Goal: Navigation & Orientation: Understand site structure

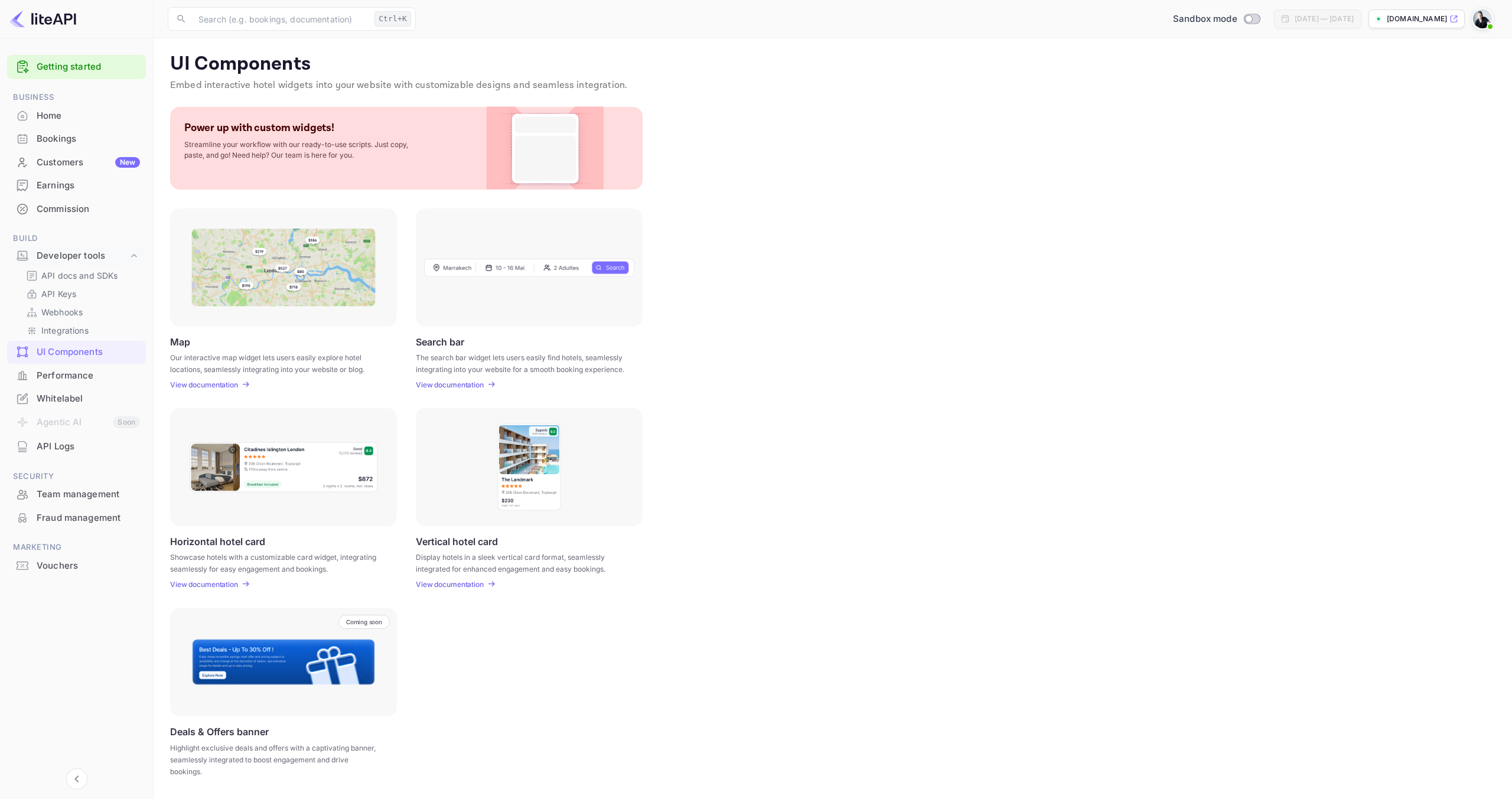
click at [58, 113] on div "Home" at bounding box center [88, 115] width 104 height 13
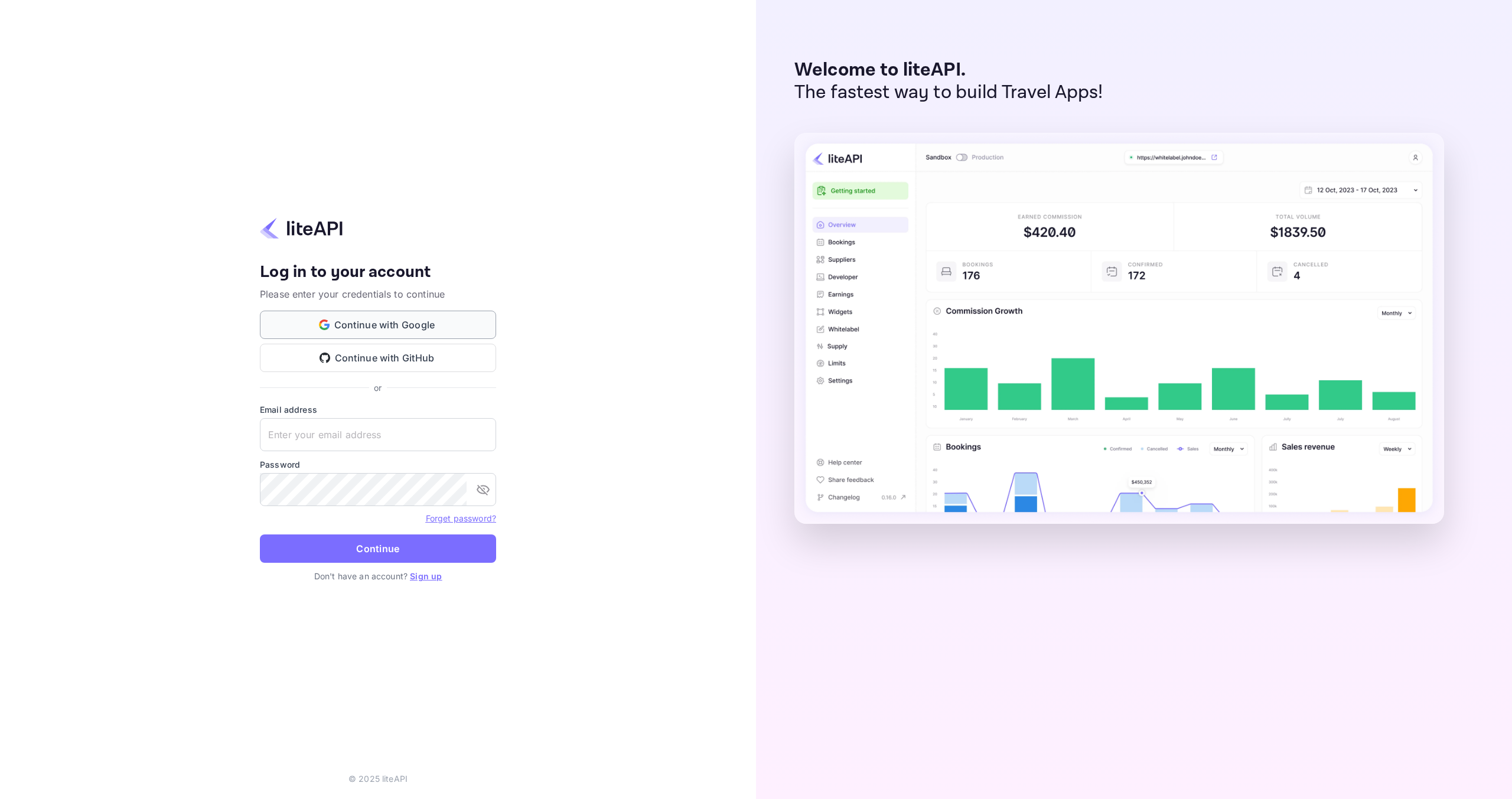
click at [434, 323] on button "Continue with Google" at bounding box center [378, 325] width 236 height 28
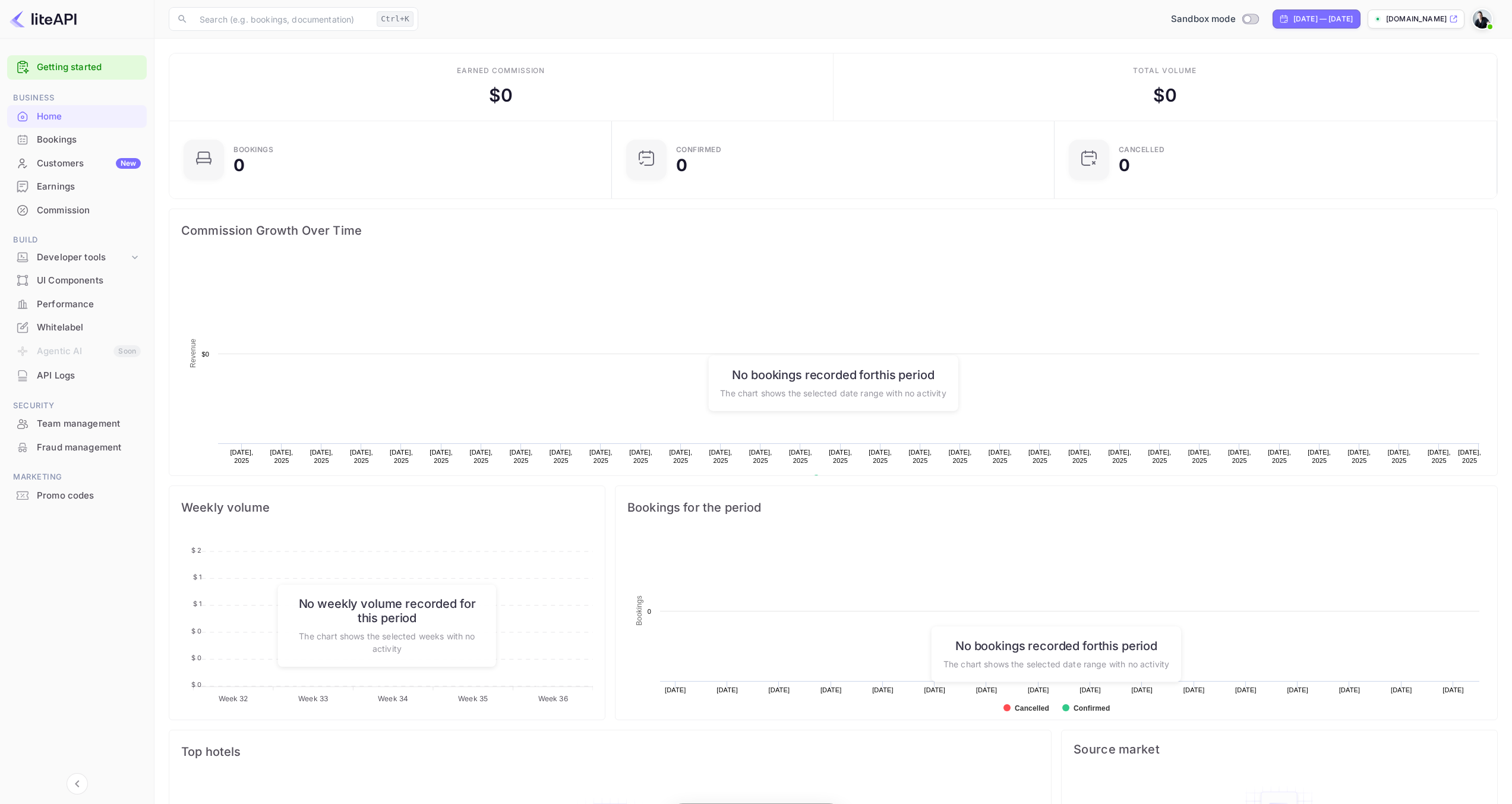
scroll to position [184, 426]
click at [1485, 24] on span at bounding box center [1489, 27] width 12 height 12
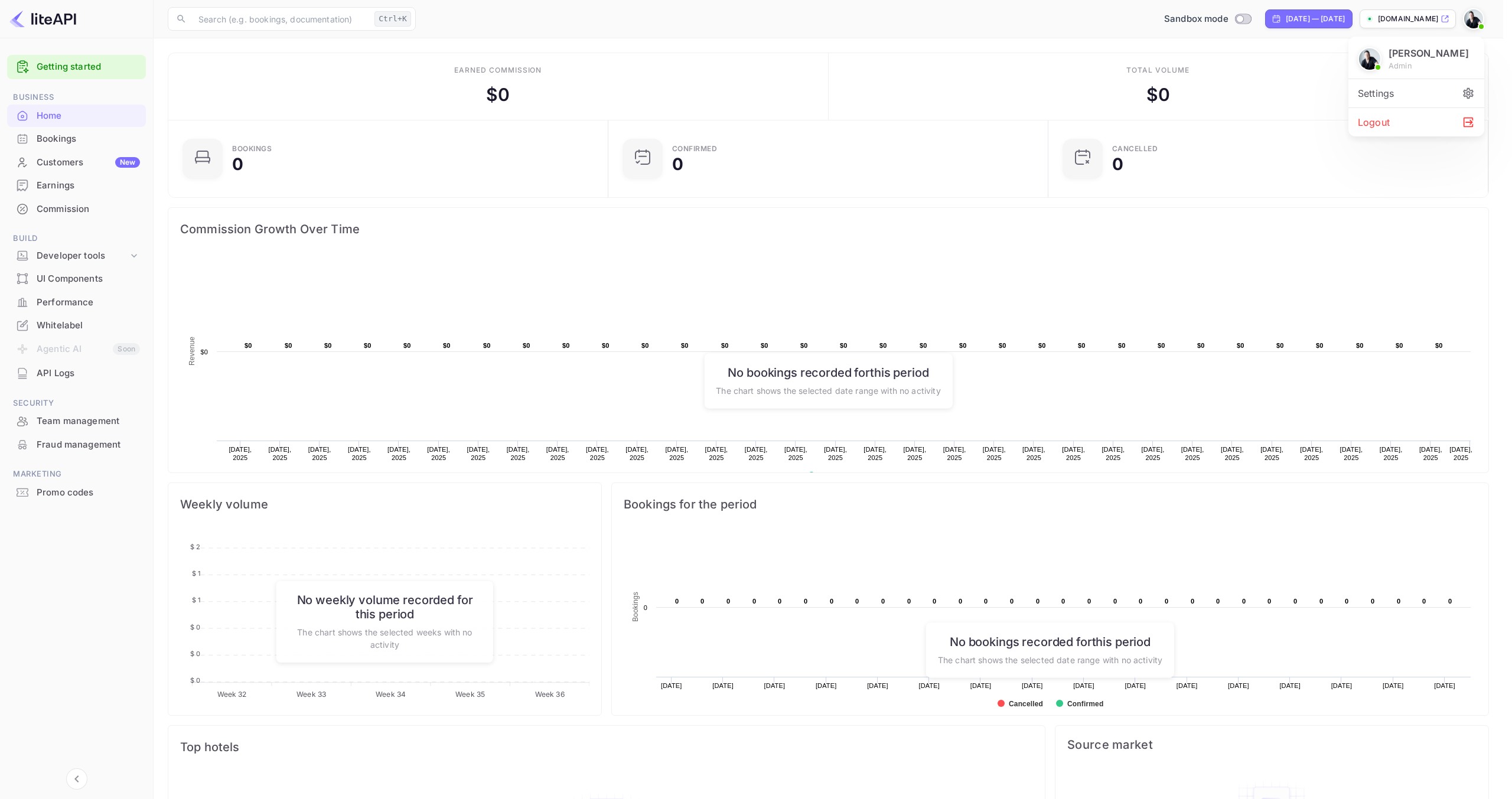
click at [1399, 92] on div "Settings" at bounding box center [1416, 93] width 136 height 28
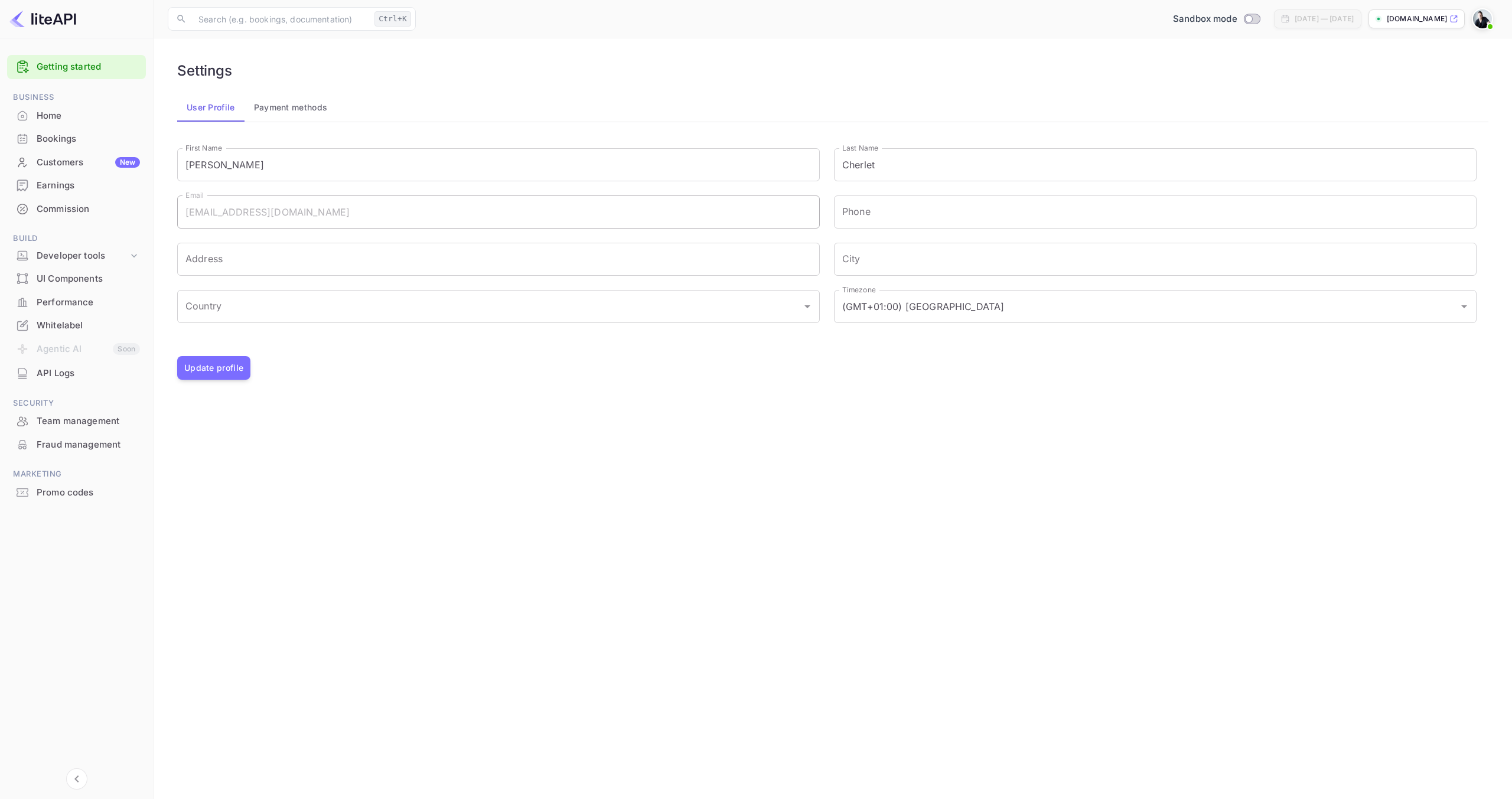
click at [312, 107] on button "Payment methods" at bounding box center [291, 107] width 93 height 28
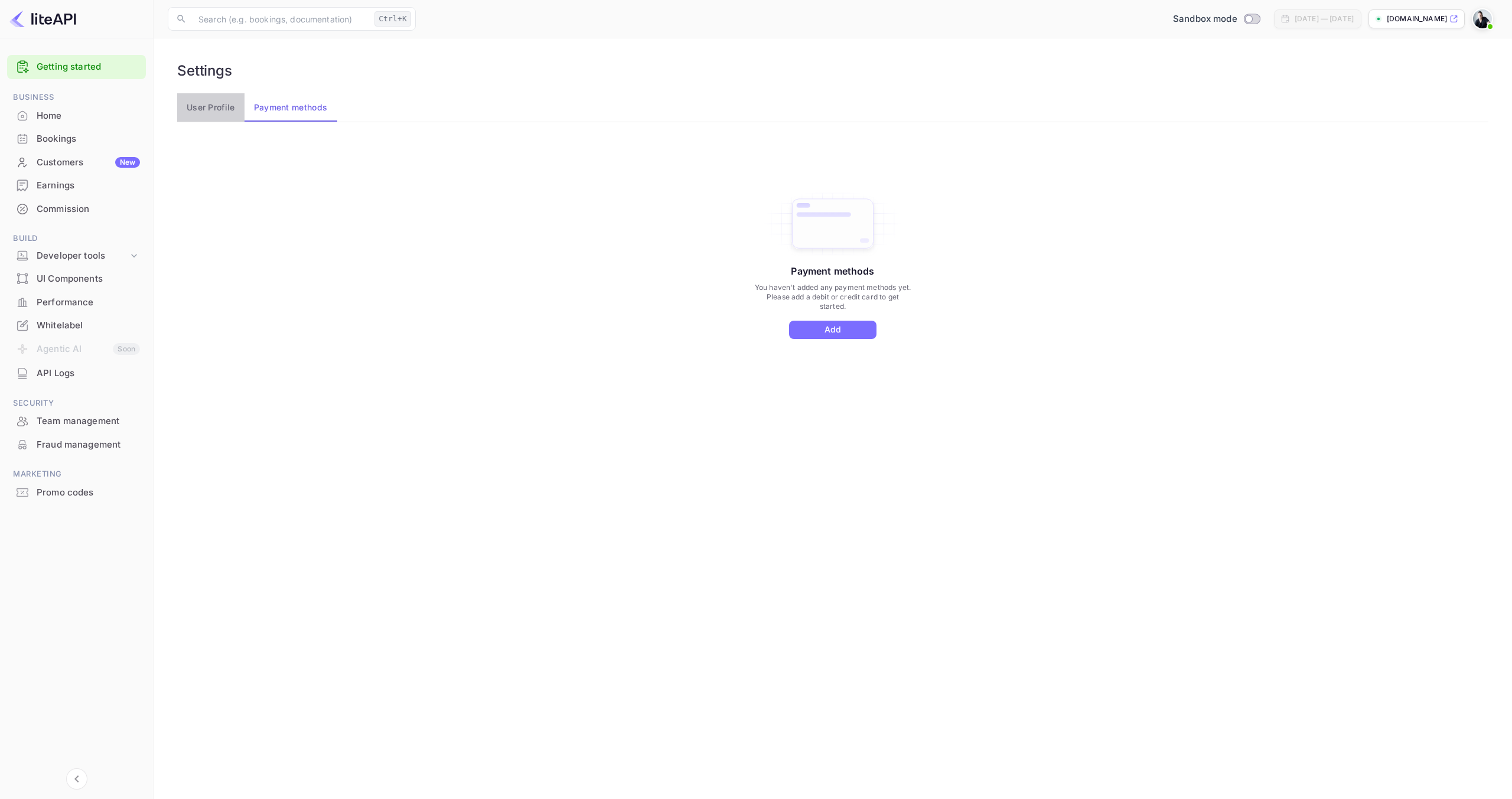
click at [219, 105] on button "User Profile" at bounding box center [210, 107] width 67 height 28
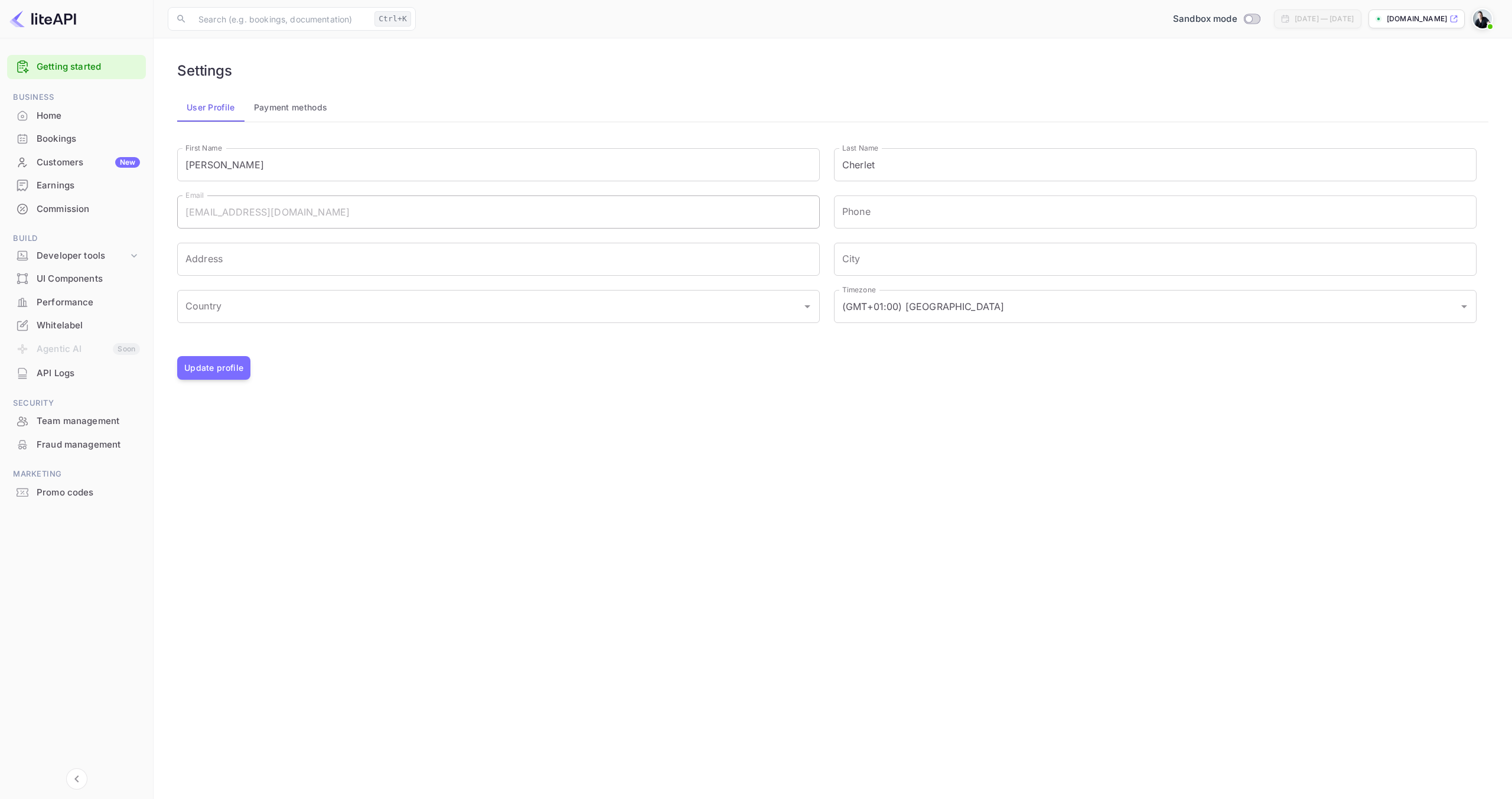
click at [71, 297] on div "Performance" at bounding box center [88, 302] width 104 height 13
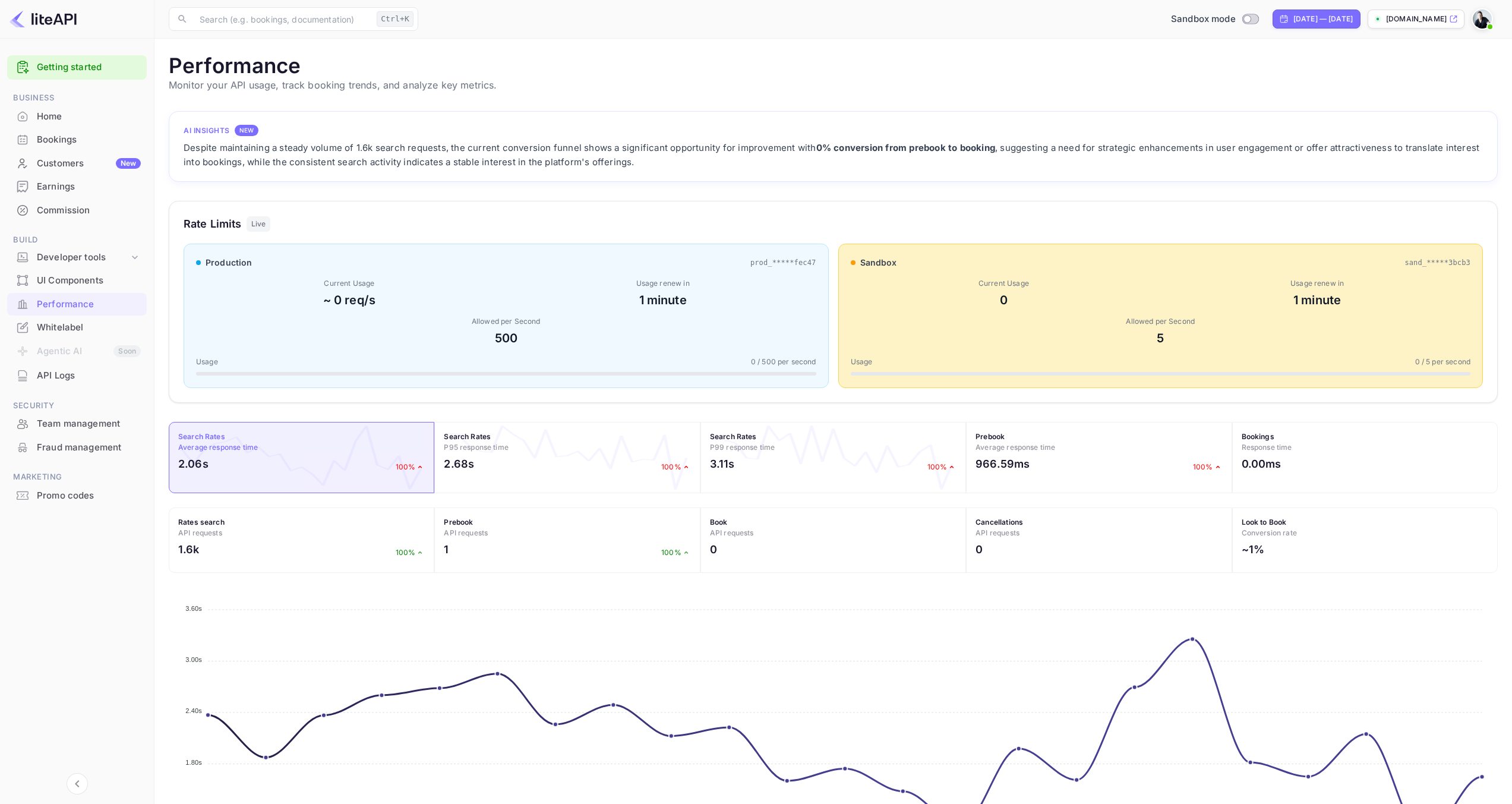
click at [81, 494] on div "Promo codes" at bounding box center [89, 495] width 104 height 13
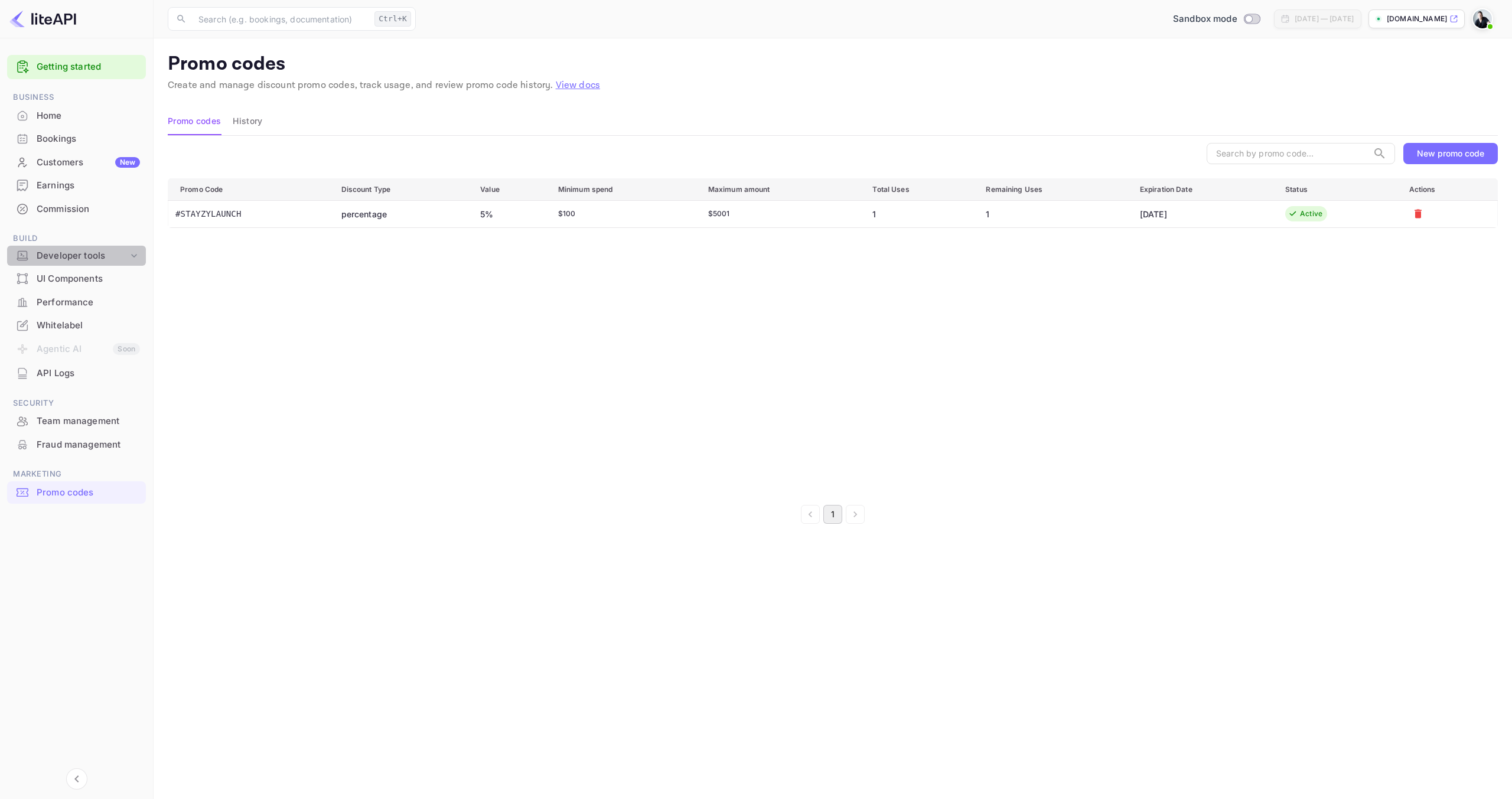
click at [136, 257] on icon at bounding box center [134, 255] width 12 height 12
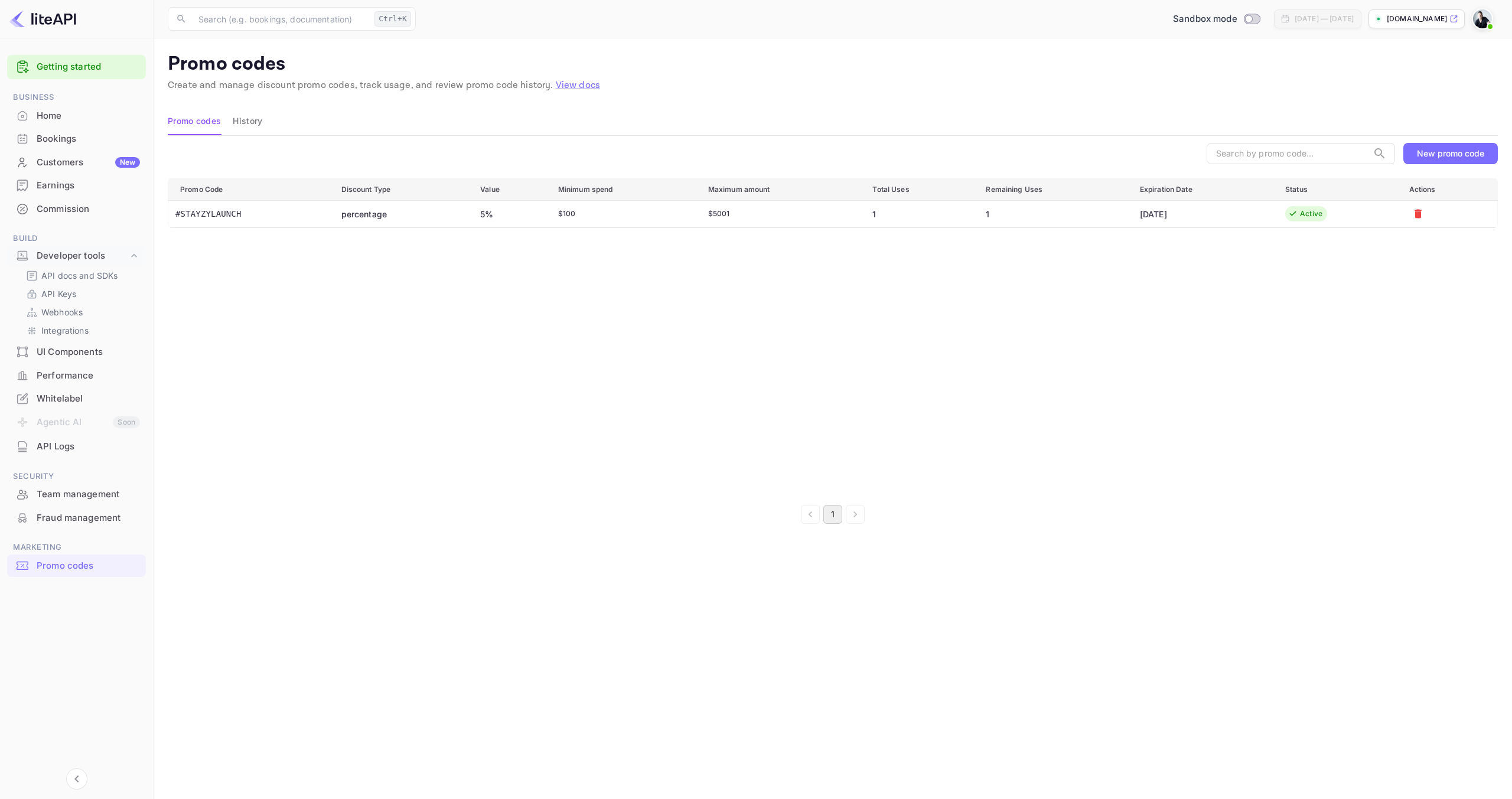
click at [63, 452] on div "API Logs" at bounding box center [88, 446] width 104 height 13
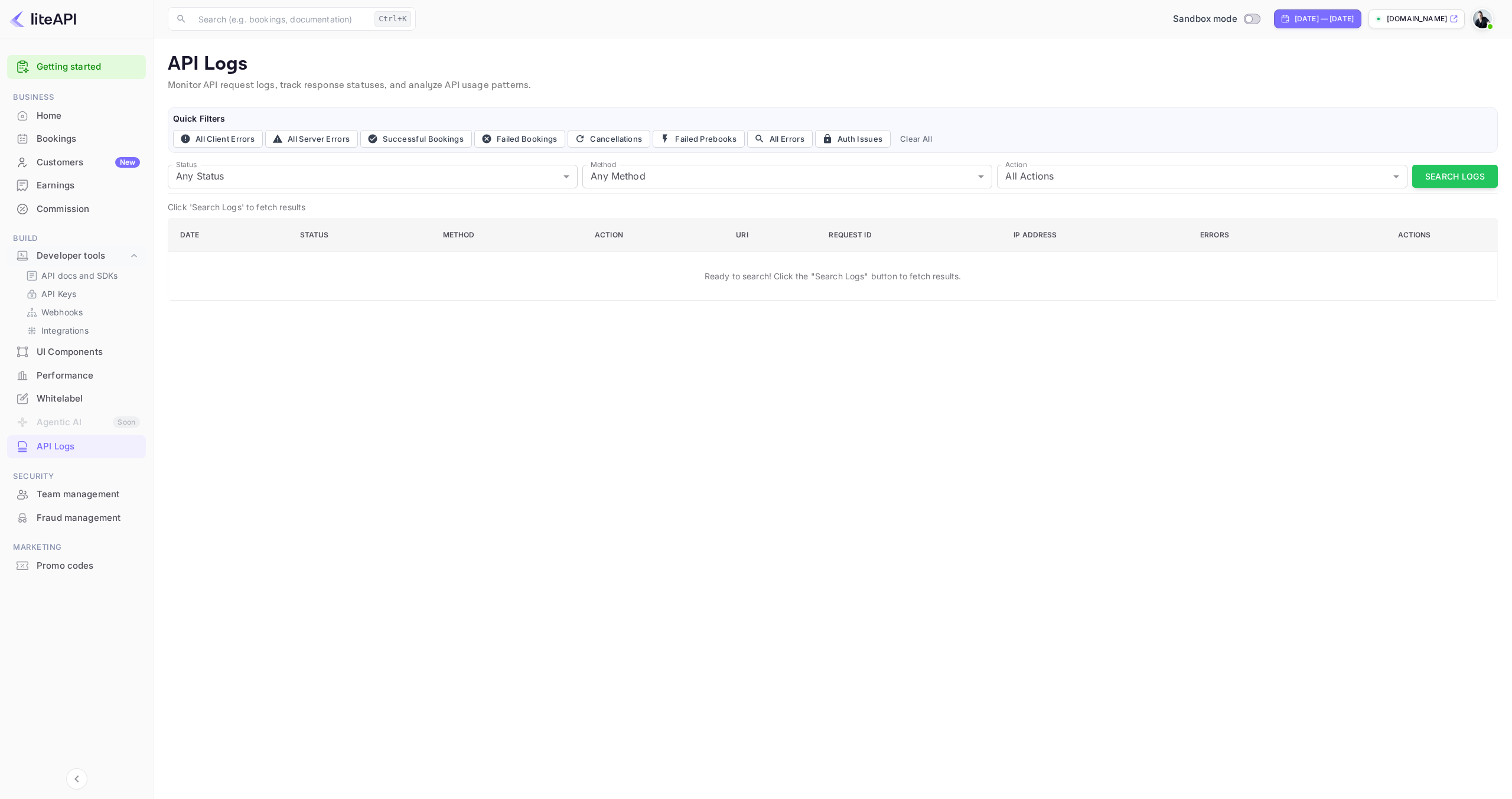
click at [57, 21] on img at bounding box center [43, 19] width 67 height 19
click at [99, 65] on link "Getting started" at bounding box center [88, 66] width 104 height 13
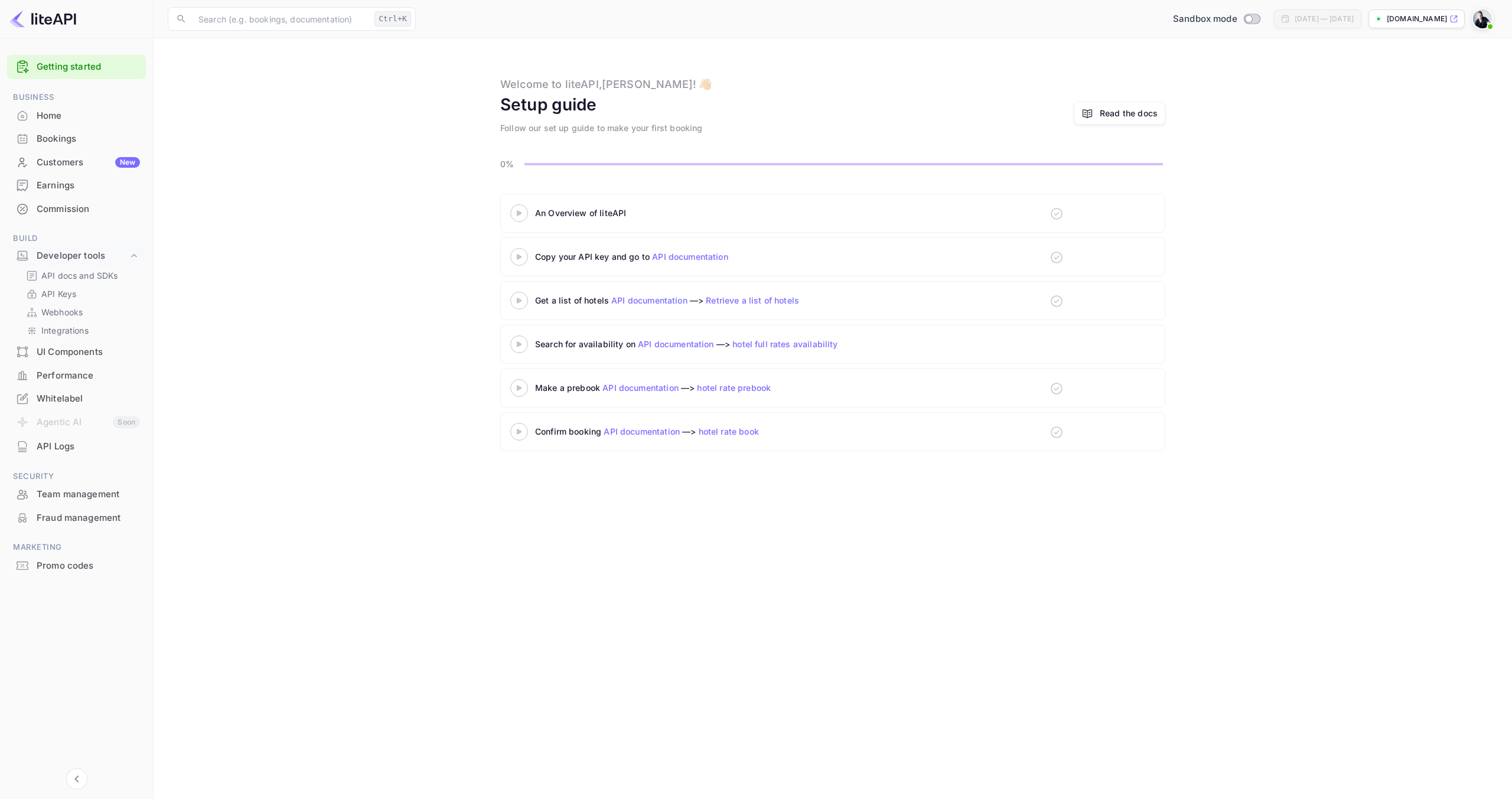
click at [1130, 111] on div "Read the docs" at bounding box center [1129, 113] width 58 height 12
